Goal: Information Seeking & Learning: Learn about a topic

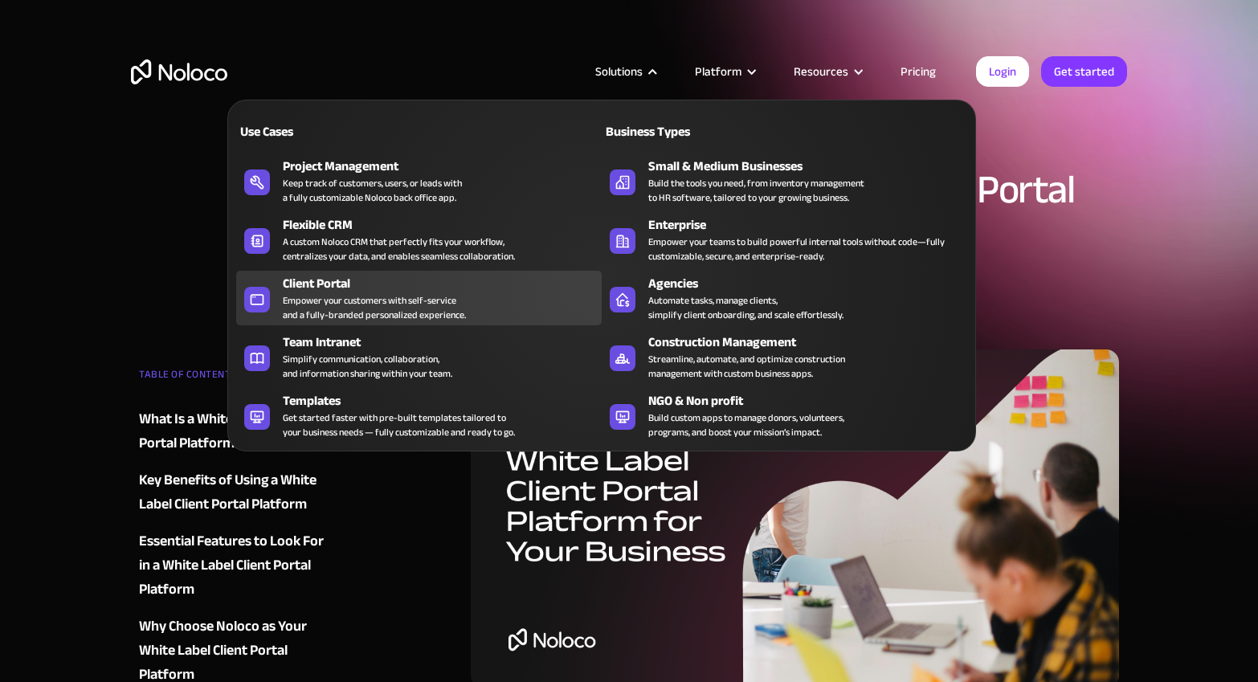
click at [356, 284] on div "Client Portal" at bounding box center [446, 283] width 326 height 19
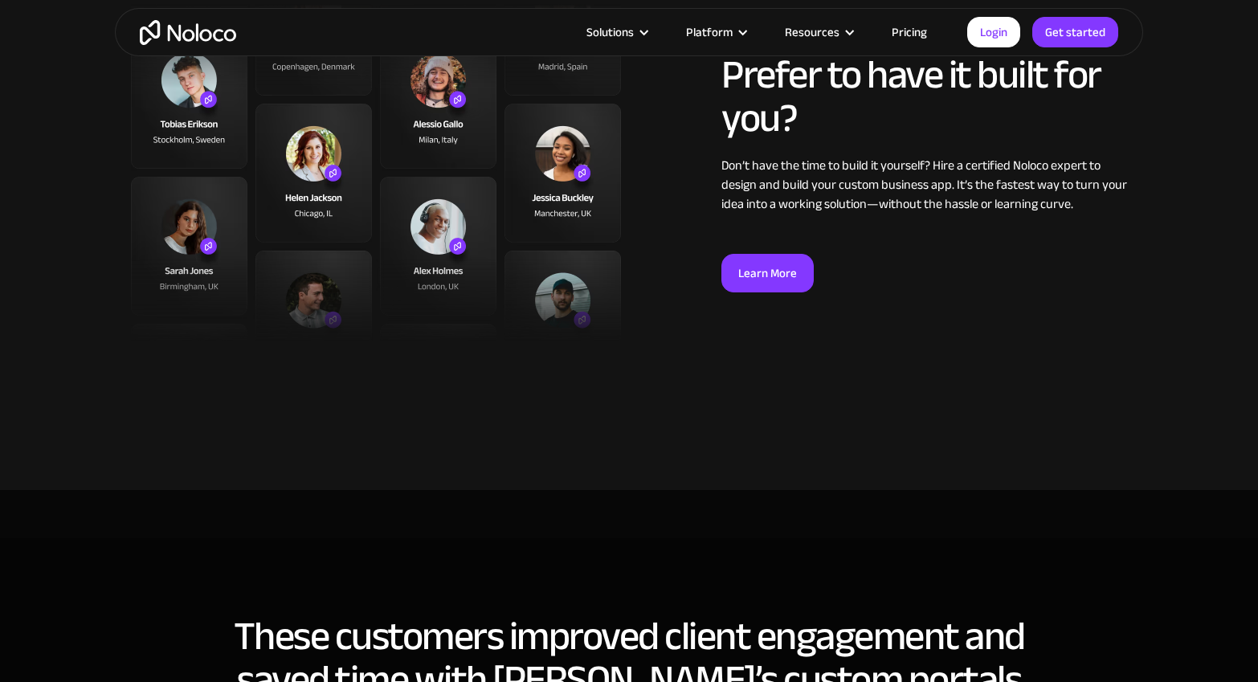
scroll to position [4207, 0]
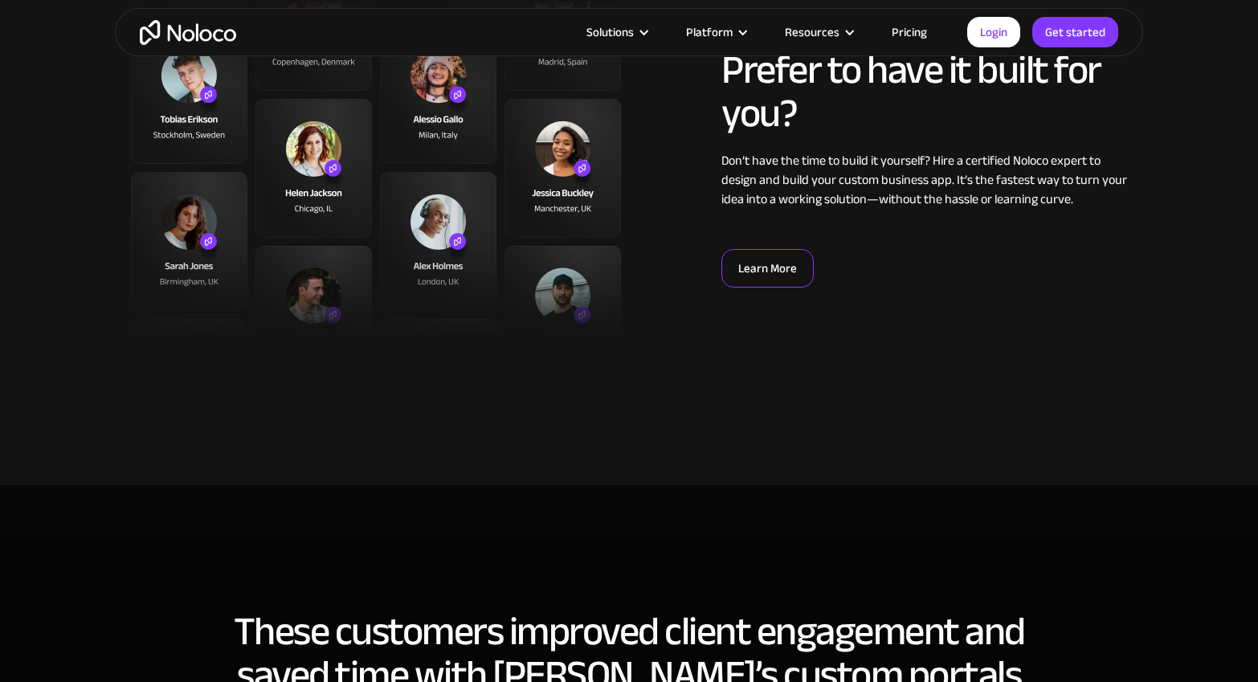
click at [747, 263] on link "Learn More" at bounding box center [767, 268] width 92 height 39
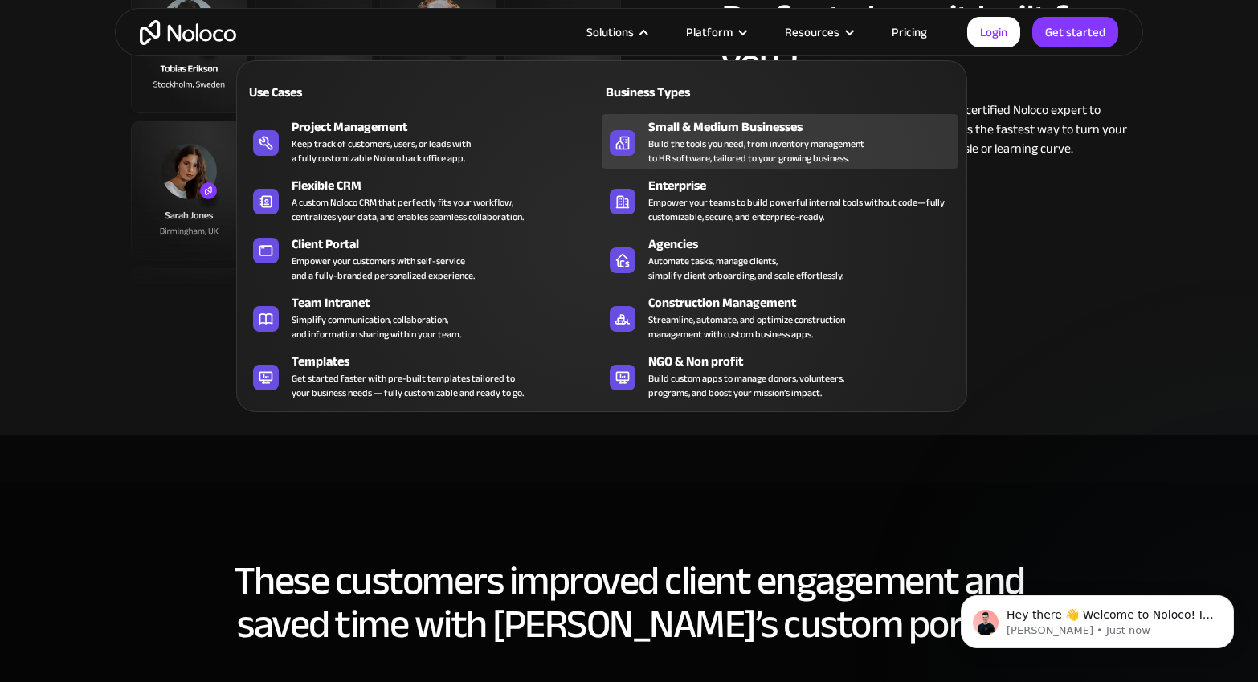
scroll to position [4255, 0]
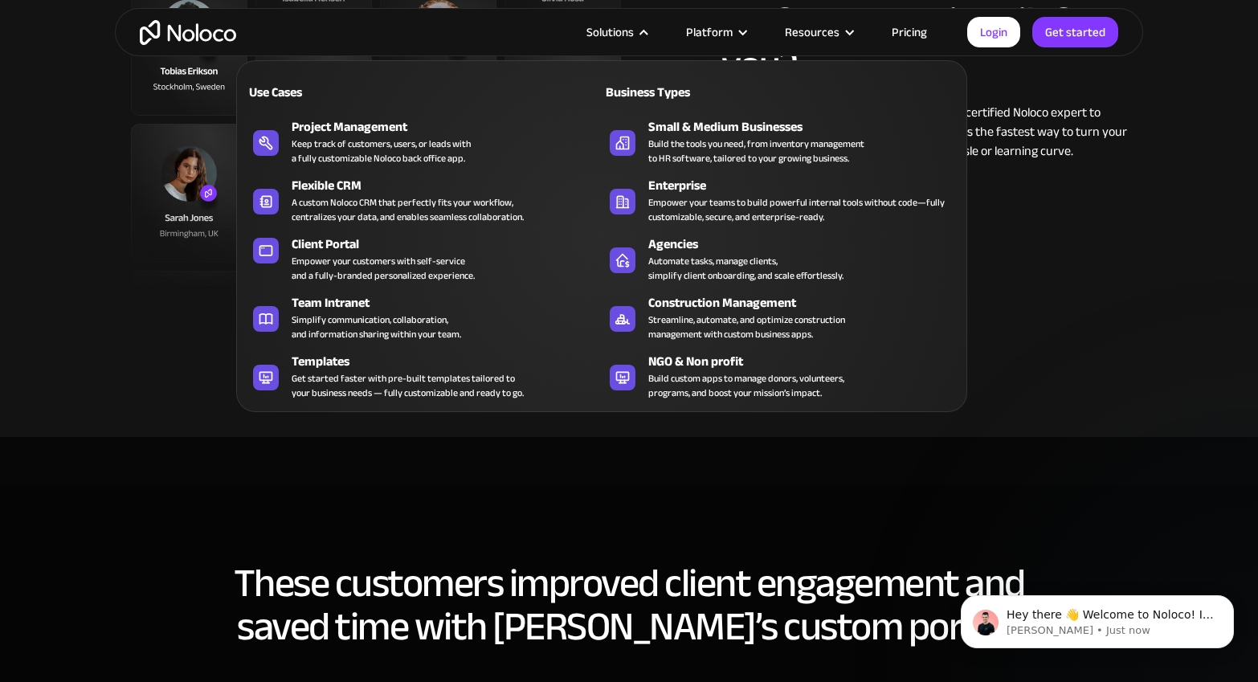
click at [661, 90] on div "Business Types" at bounding box center [687, 92] width 172 height 19
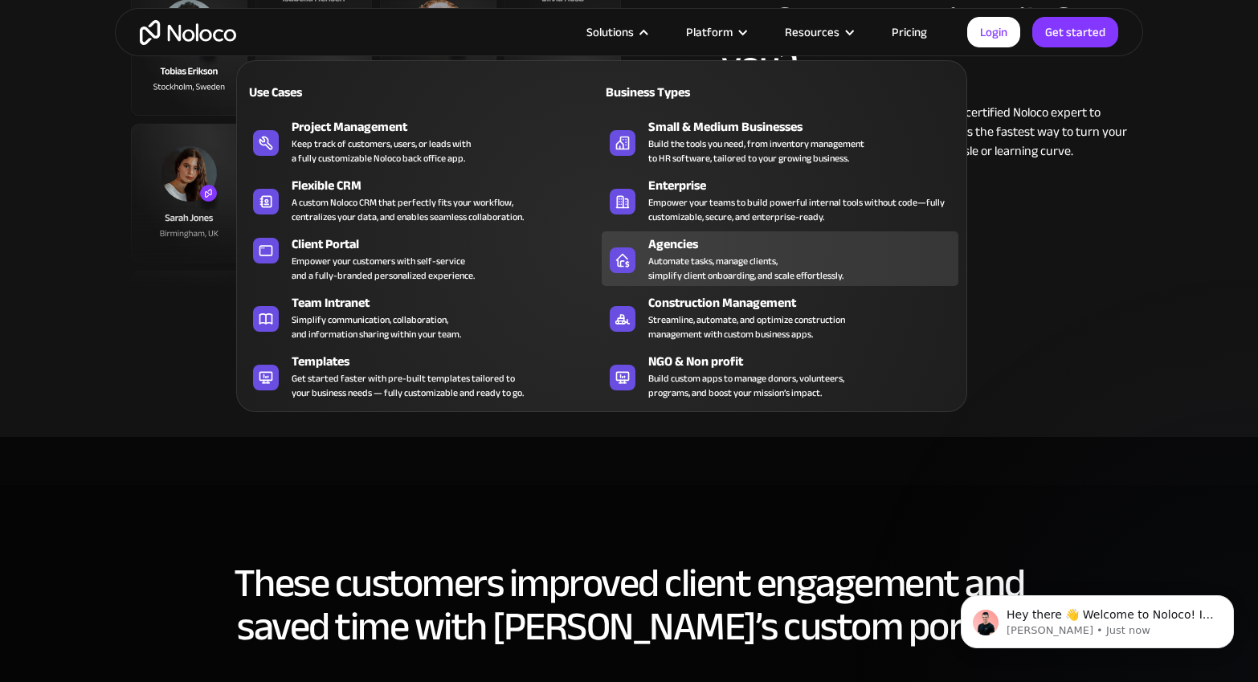
click at [698, 263] on div "Automate tasks, manage clients, simplify client onboarding, and scale effortles…" at bounding box center [745, 268] width 195 height 29
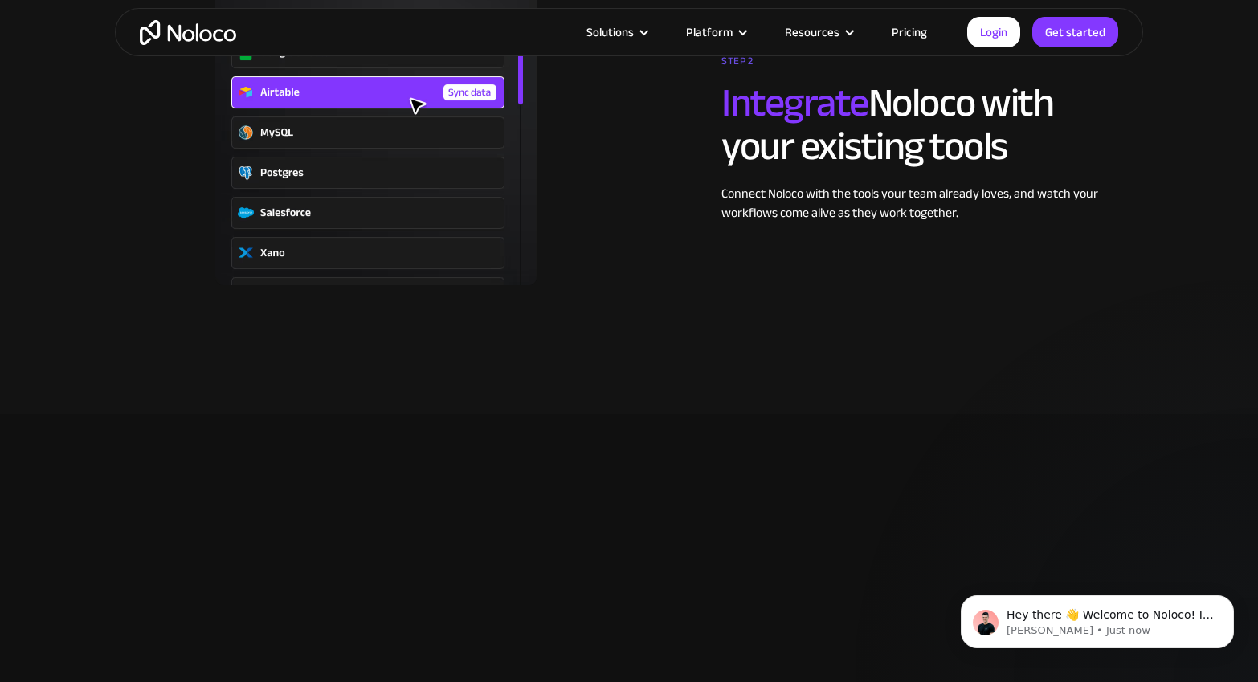
scroll to position [2650, 0]
